Goal: Information Seeking & Learning: Compare options

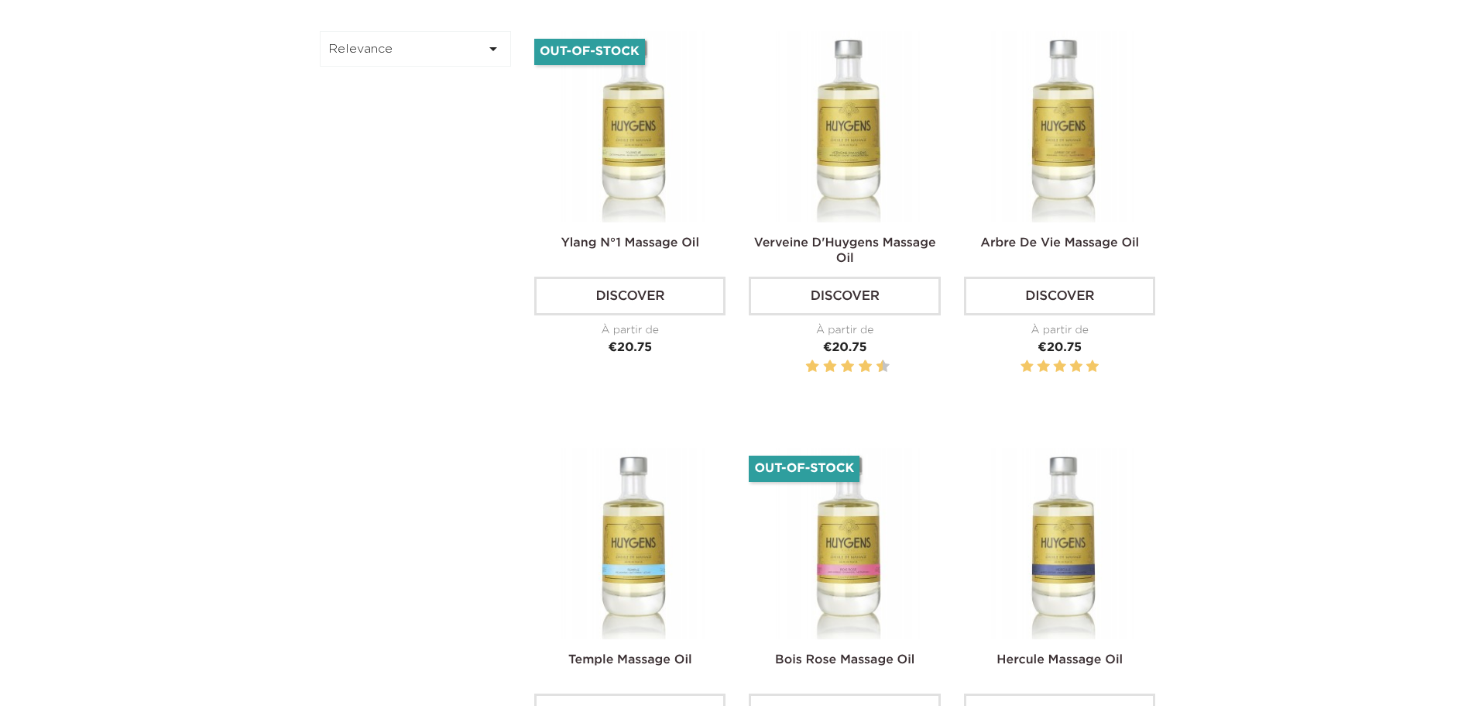
scroll to position [620, 0]
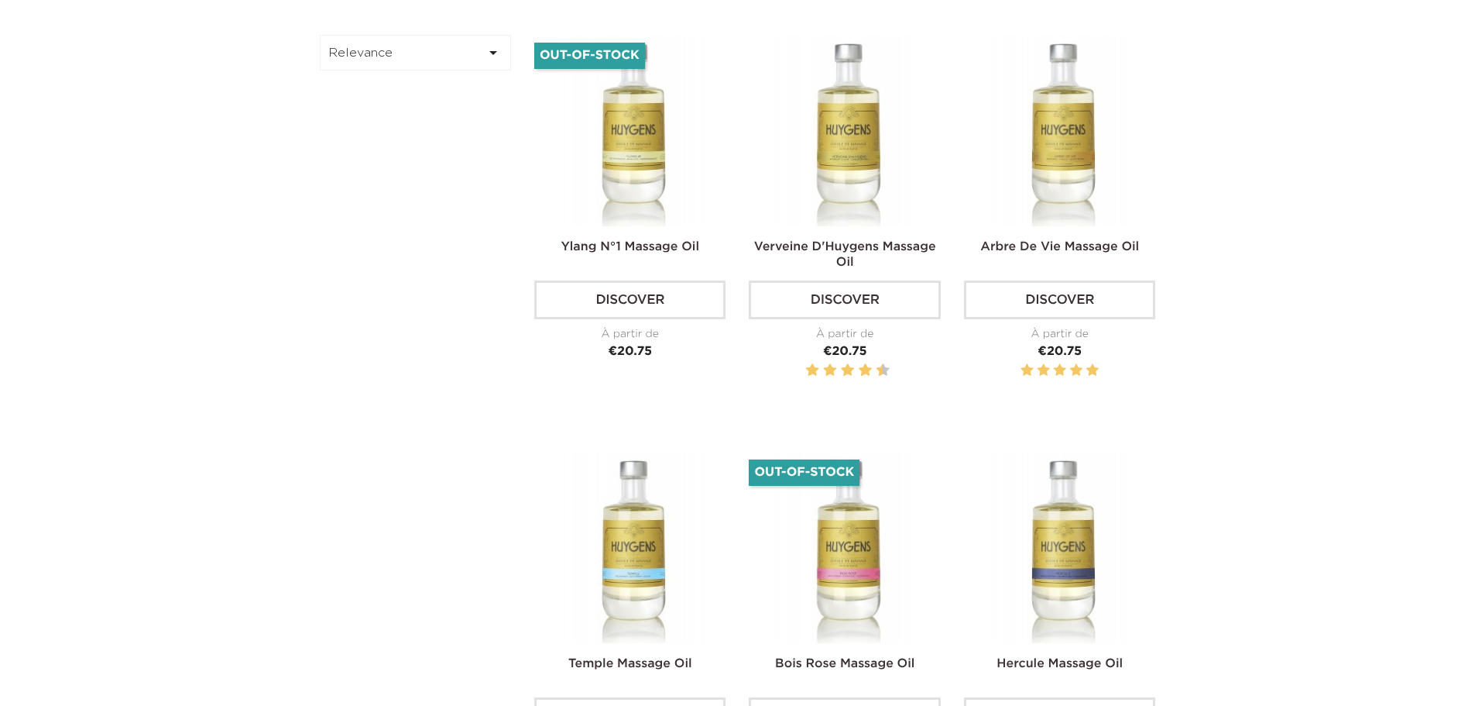
click at [623, 651] on div "Temple Massage Oil Discover À partir de Price €20.75" at bounding box center [629, 623] width 191 height 342
click at [633, 571] on img at bounding box center [632, 547] width 191 height 191
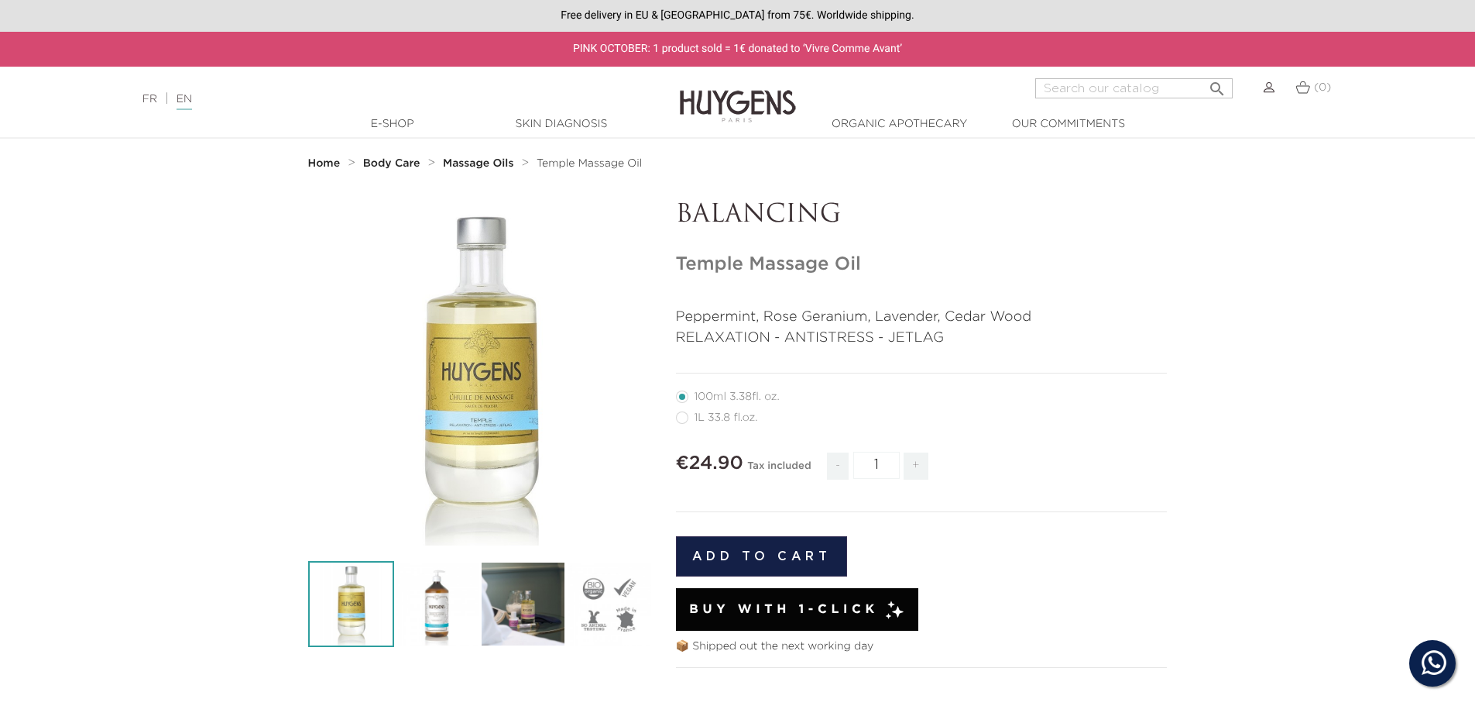
click at [483, 162] on strong "Massage Oils" at bounding box center [478, 163] width 70 height 11
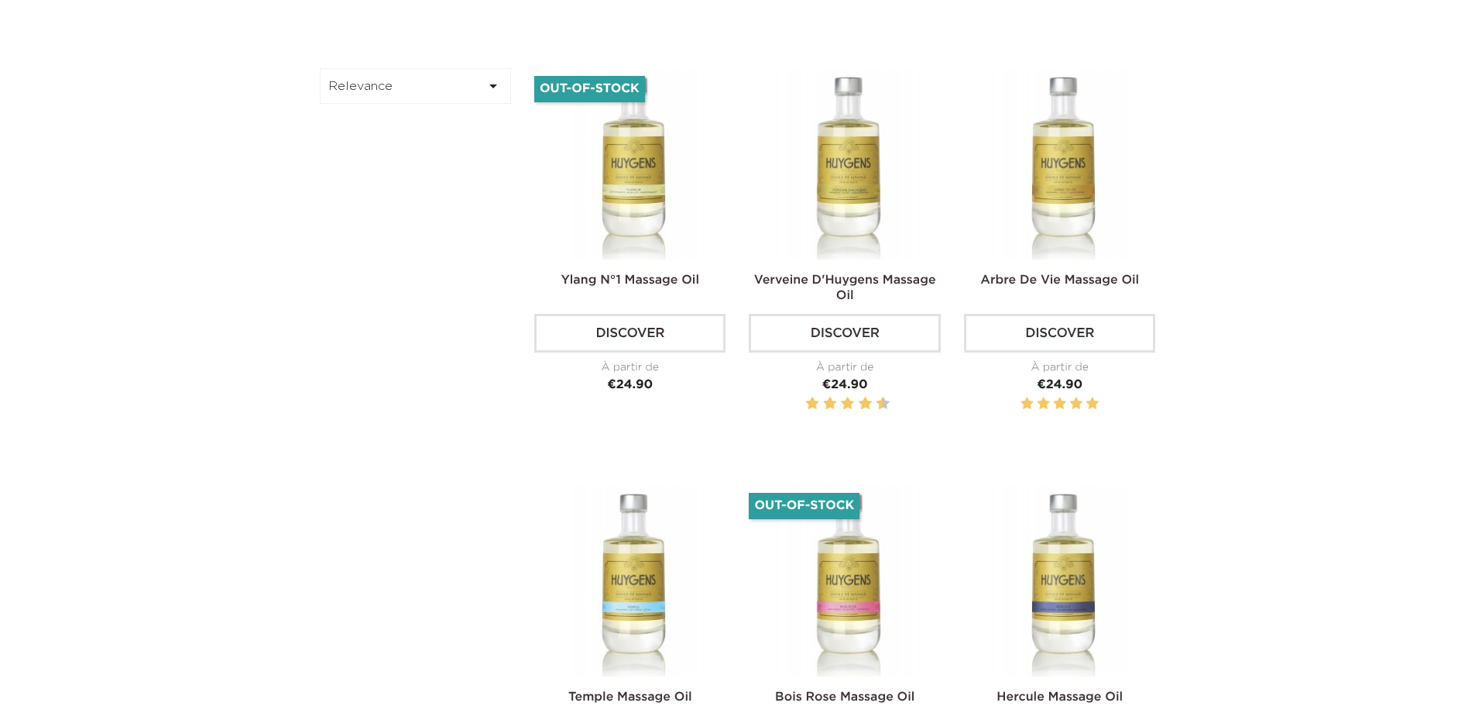
scroll to position [697, 0]
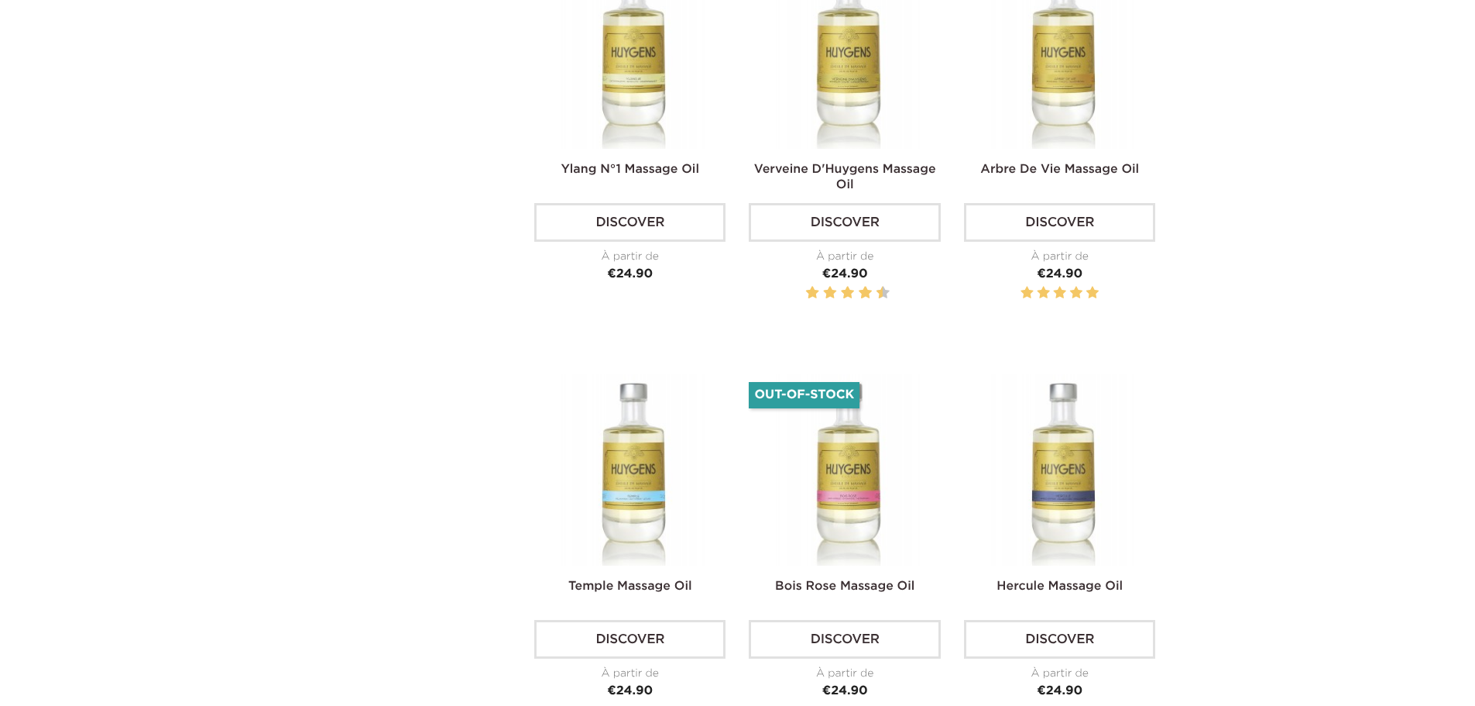
click at [1090, 156] on div "Arbre De Vie Massage Oil Discover À partir de Price €24.90" at bounding box center [1059, 146] width 191 height 378
click at [1090, 170] on link "Arbre De Vie Massage Oil" at bounding box center [1059, 169] width 159 height 12
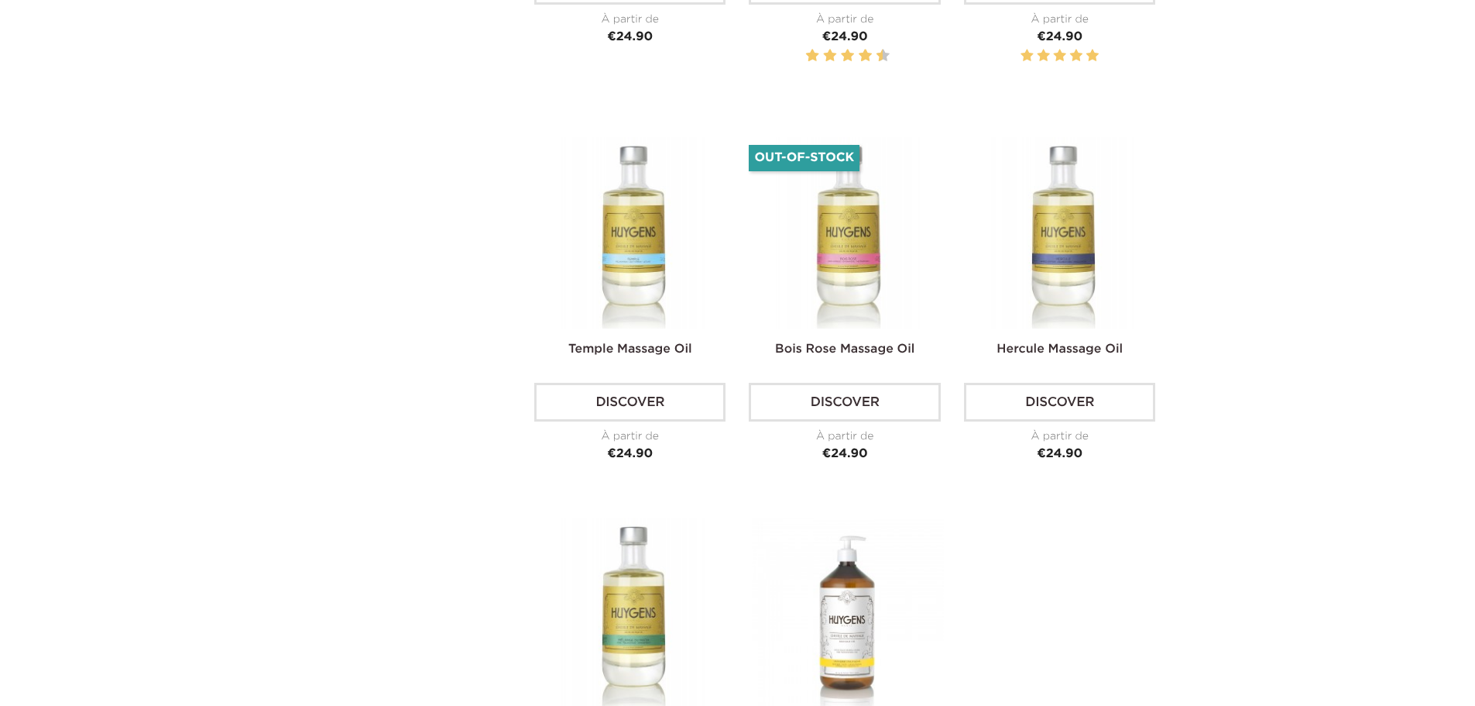
scroll to position [1007, 0]
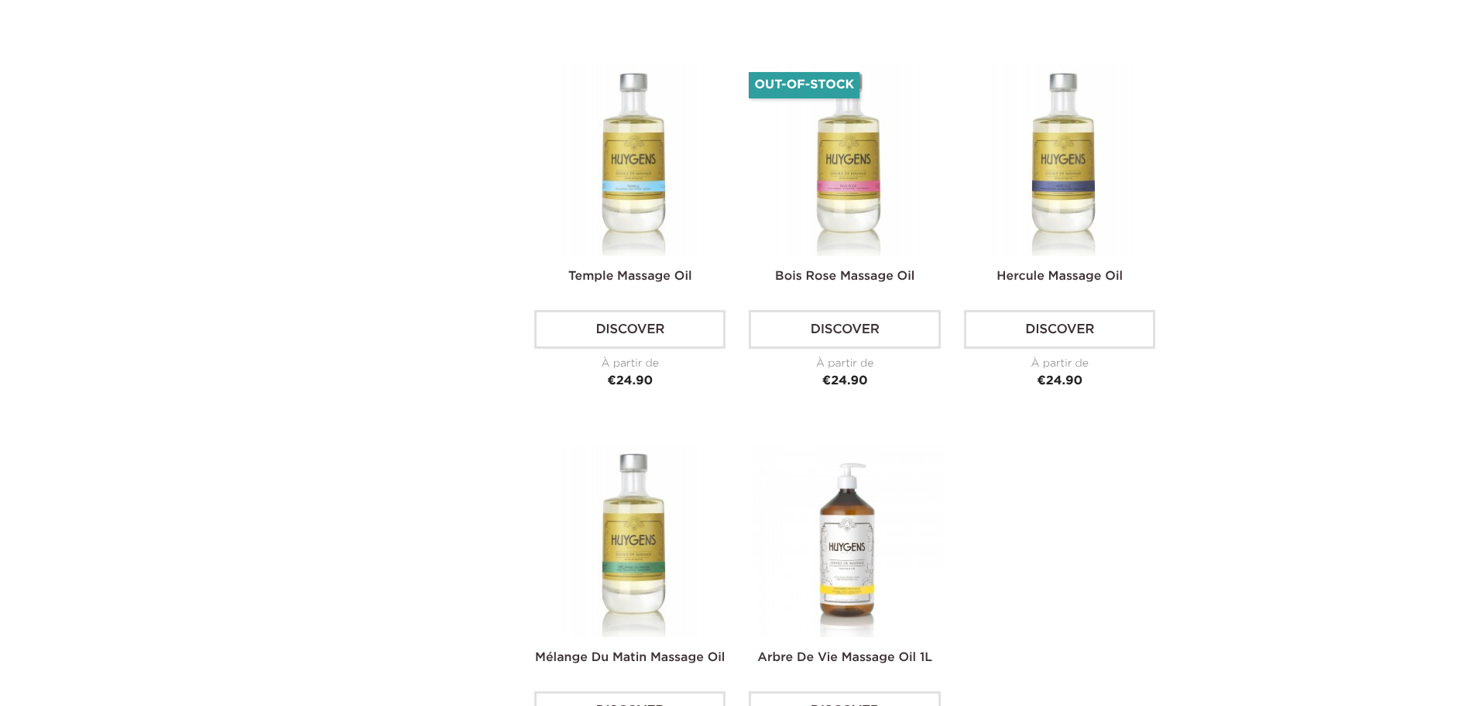
click at [1109, 273] on link "Hercule Massage Oil" at bounding box center [1060, 276] width 126 height 12
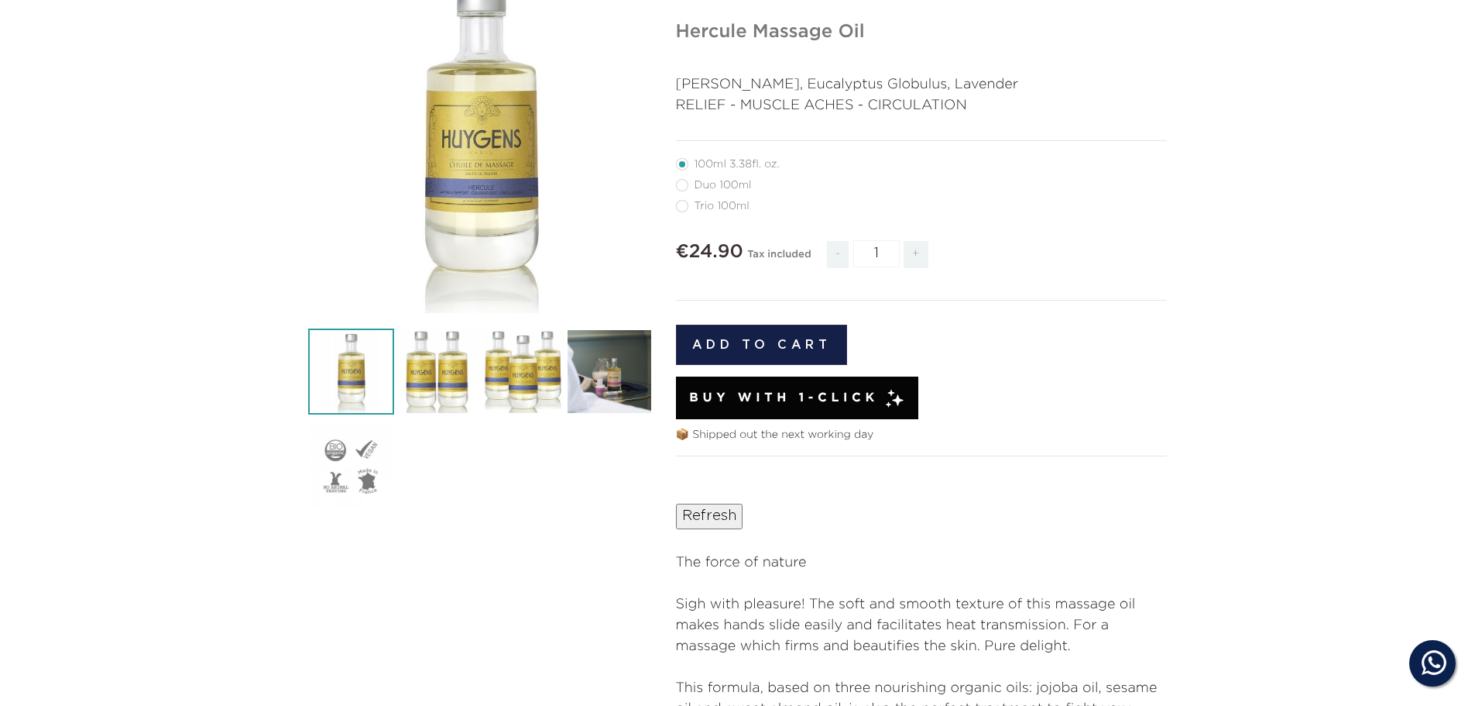
scroll to position [396, 0]
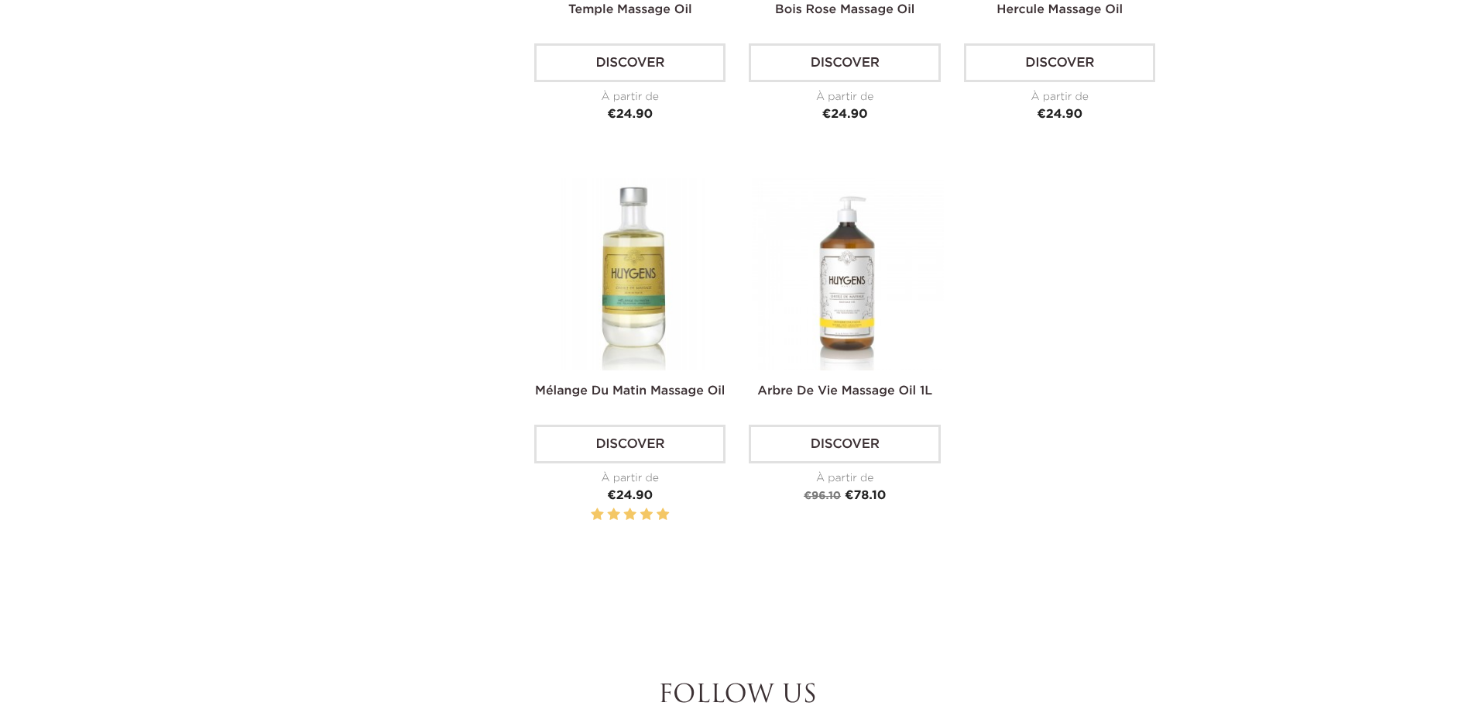
scroll to position [1274, 0]
click at [611, 385] on link "Mélange Du Matin Massage Oil" at bounding box center [630, 390] width 190 height 12
